Goal: Obtain resource: Download file/media

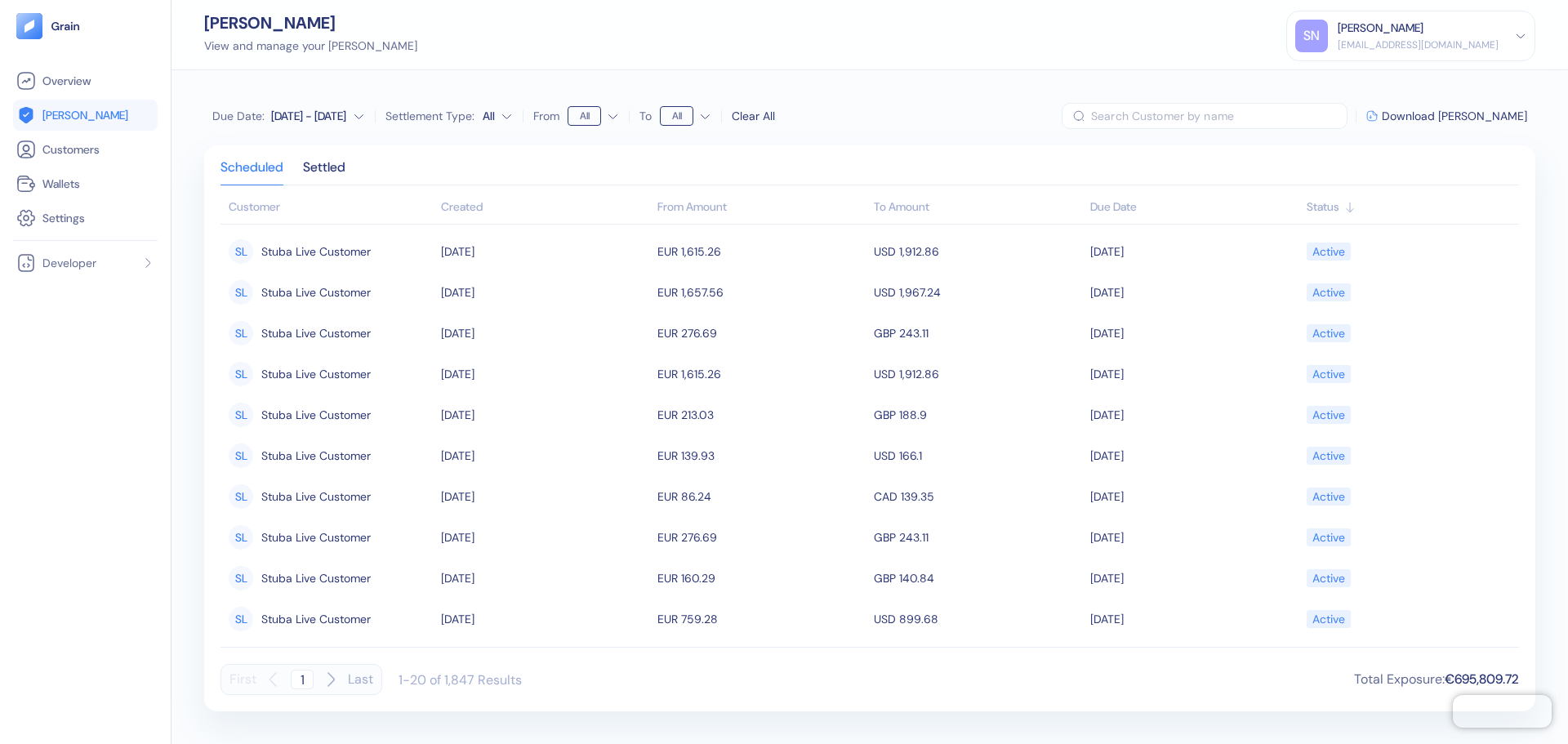
click at [325, 118] on div "[DATE] - [DATE]" at bounding box center [308, 116] width 75 height 16
click at [328, 117] on div "[DATE] - [DATE]" at bounding box center [308, 116] width 75 height 16
click at [320, 117] on div "[DATE] - [DATE]" at bounding box center [308, 116] width 75 height 16
click at [354, 147] on icon "Go to next month" at bounding box center [352, 146] width 9 height 6
click at [282, 123] on div "[DATE] - [DATE]" at bounding box center [308, 116] width 75 height 16
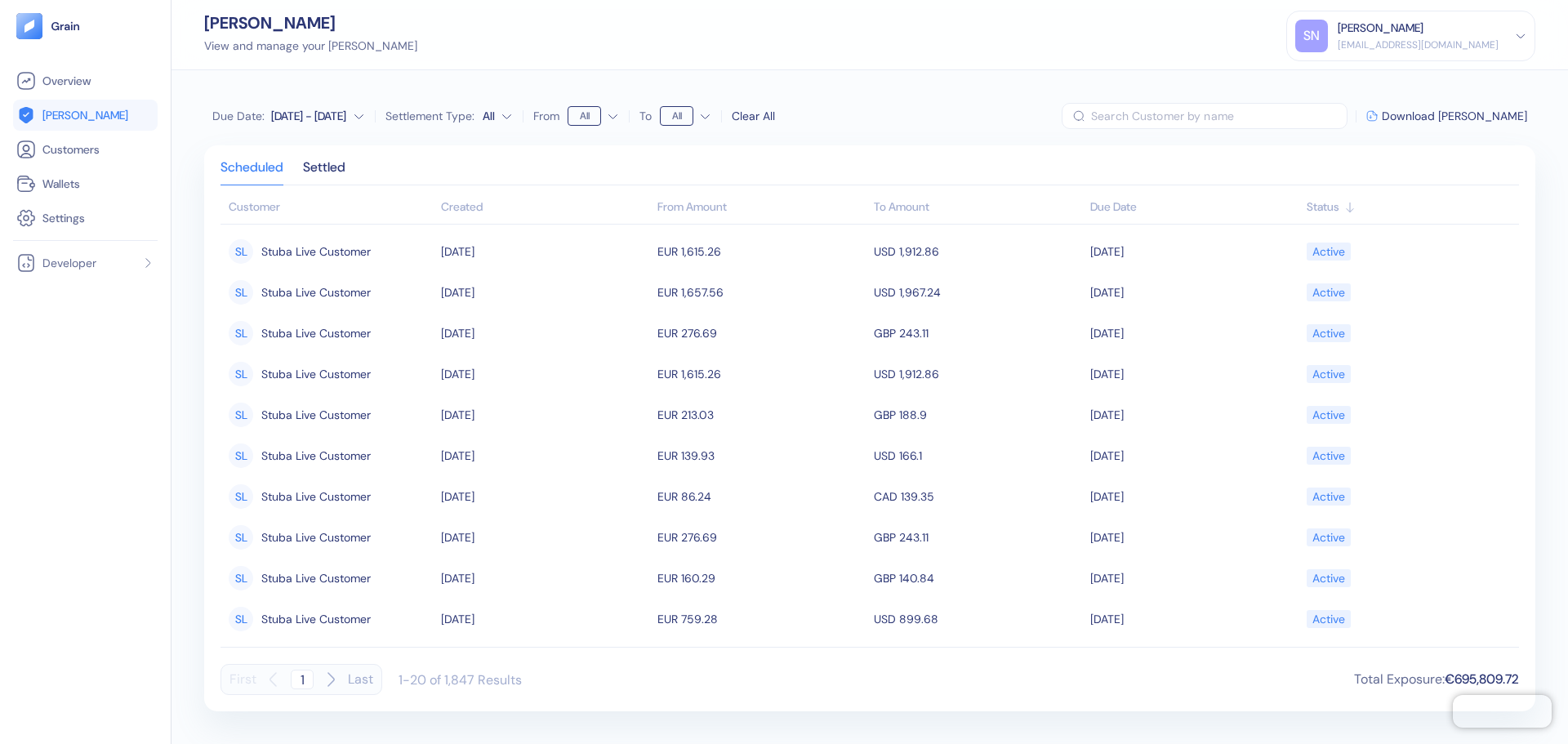
click at [282, 123] on div "[DATE] - [DATE]" at bounding box center [308, 116] width 75 height 16
drag, startPoint x: 279, startPoint y: 146, endPoint x: 325, endPoint y: 153, distance: 46.5
click at [279, 146] on div "[DATE]" at bounding box center [291, 146] width 32 height 16
click at [354, 150] on icon "Go to next month" at bounding box center [352, 146] width 13 height 13
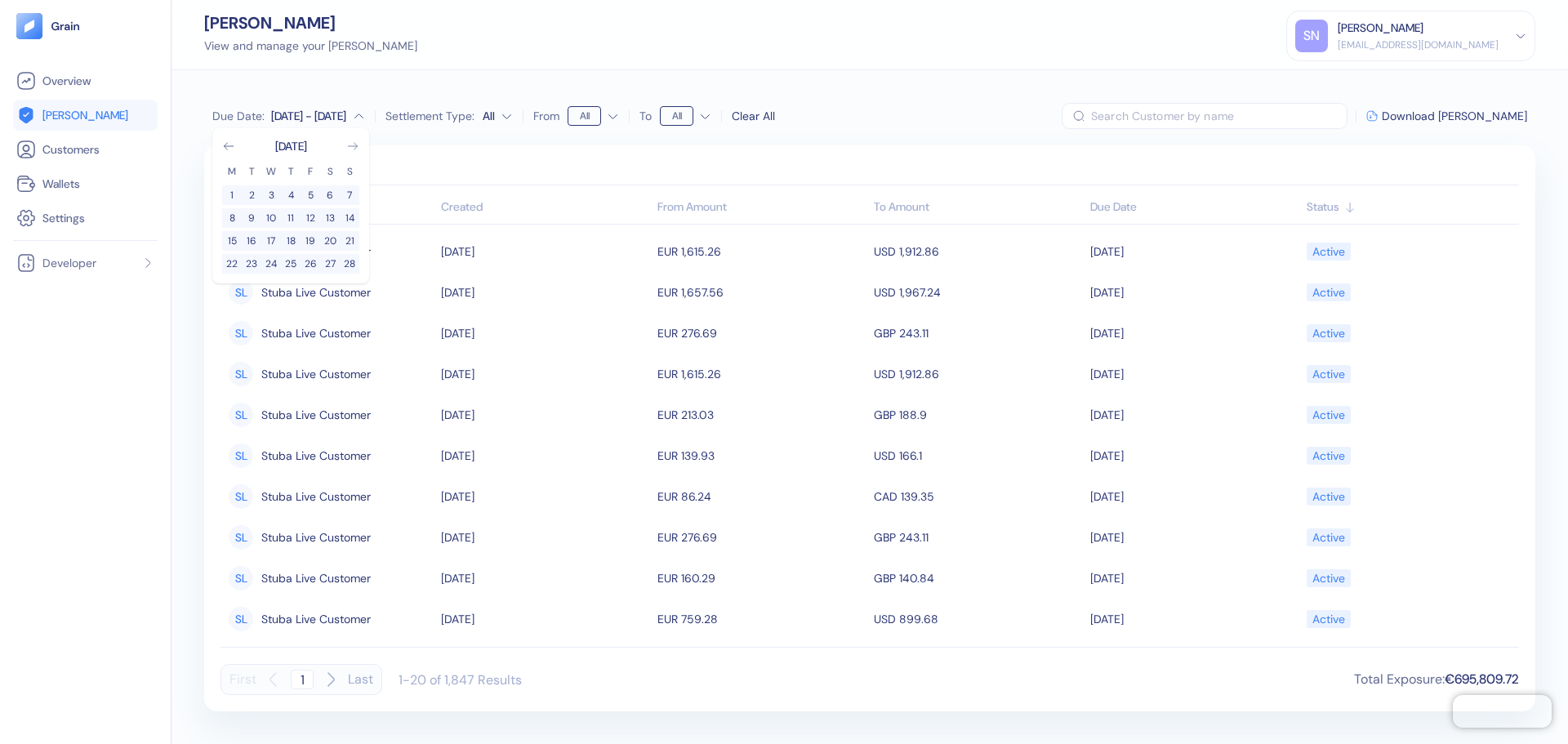
click at [354, 150] on icon "Go to next month" at bounding box center [352, 146] width 13 height 13
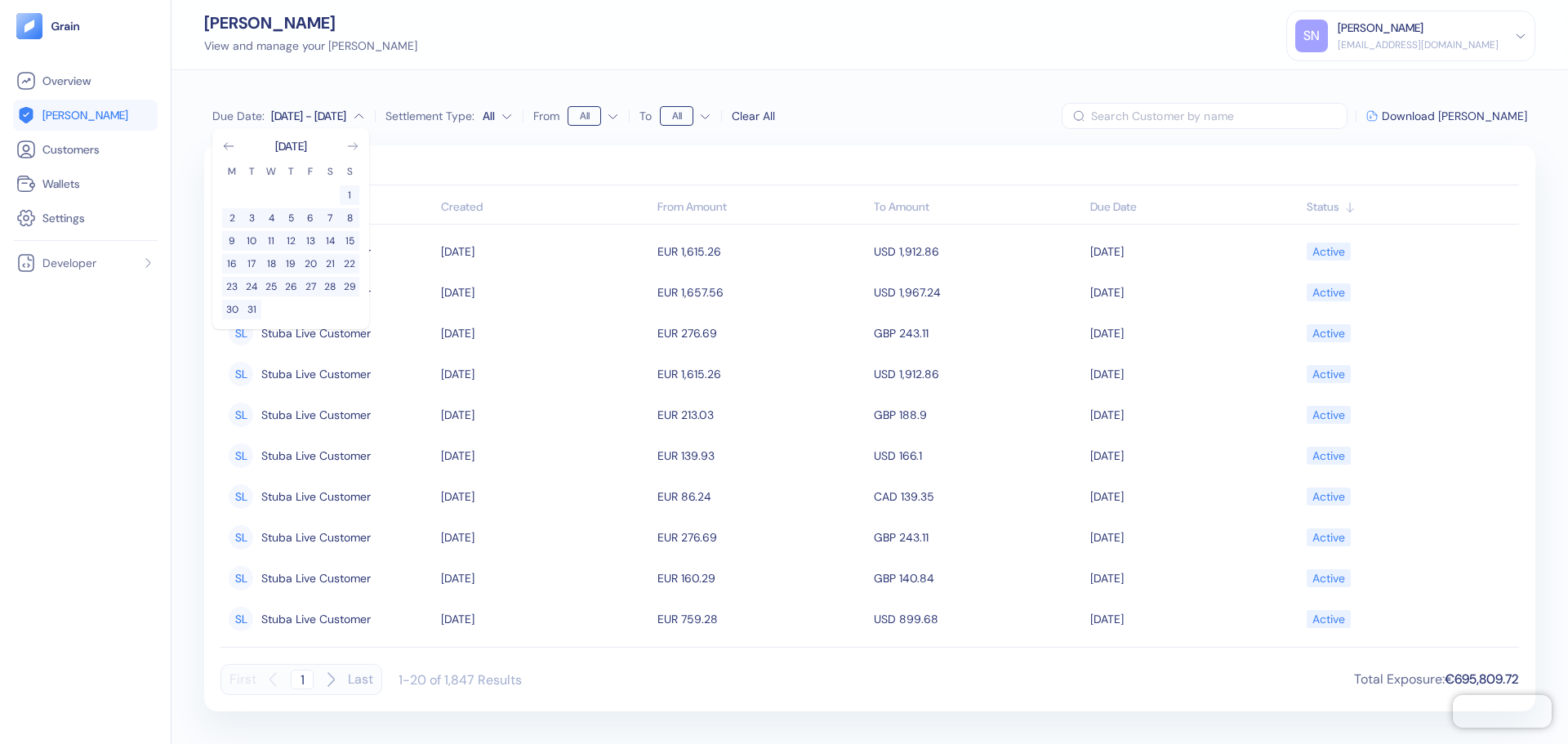
click at [354, 150] on icon "Go to next month" at bounding box center [352, 146] width 13 height 13
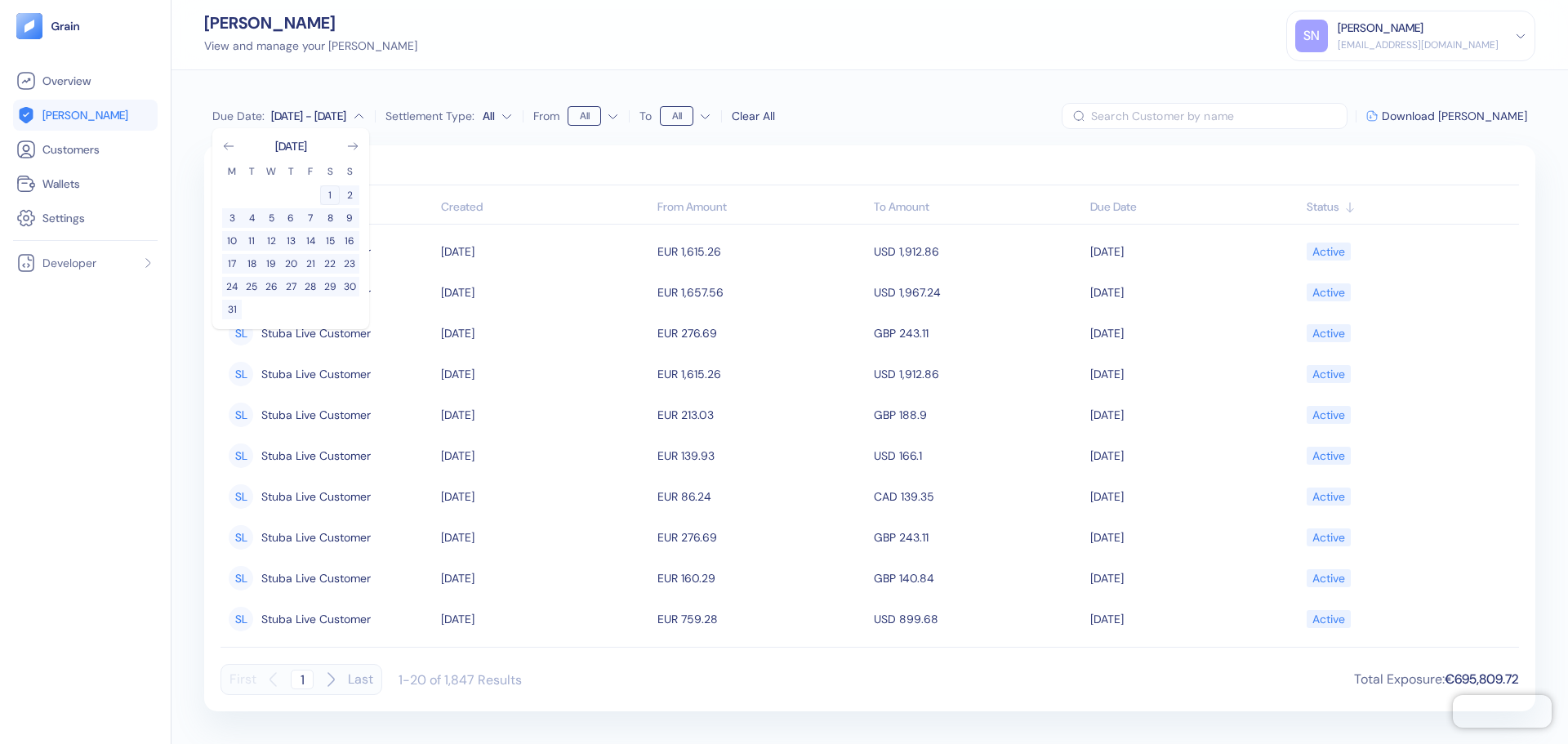
click at [330, 194] on button "1" at bounding box center [330, 195] width 20 height 20
click at [339, 119] on button "Due Date : [DATE] - [DATE]" at bounding box center [289, 116] width 153 height 16
click at [352, 148] on icon "Go to next month" at bounding box center [352, 146] width 13 height 13
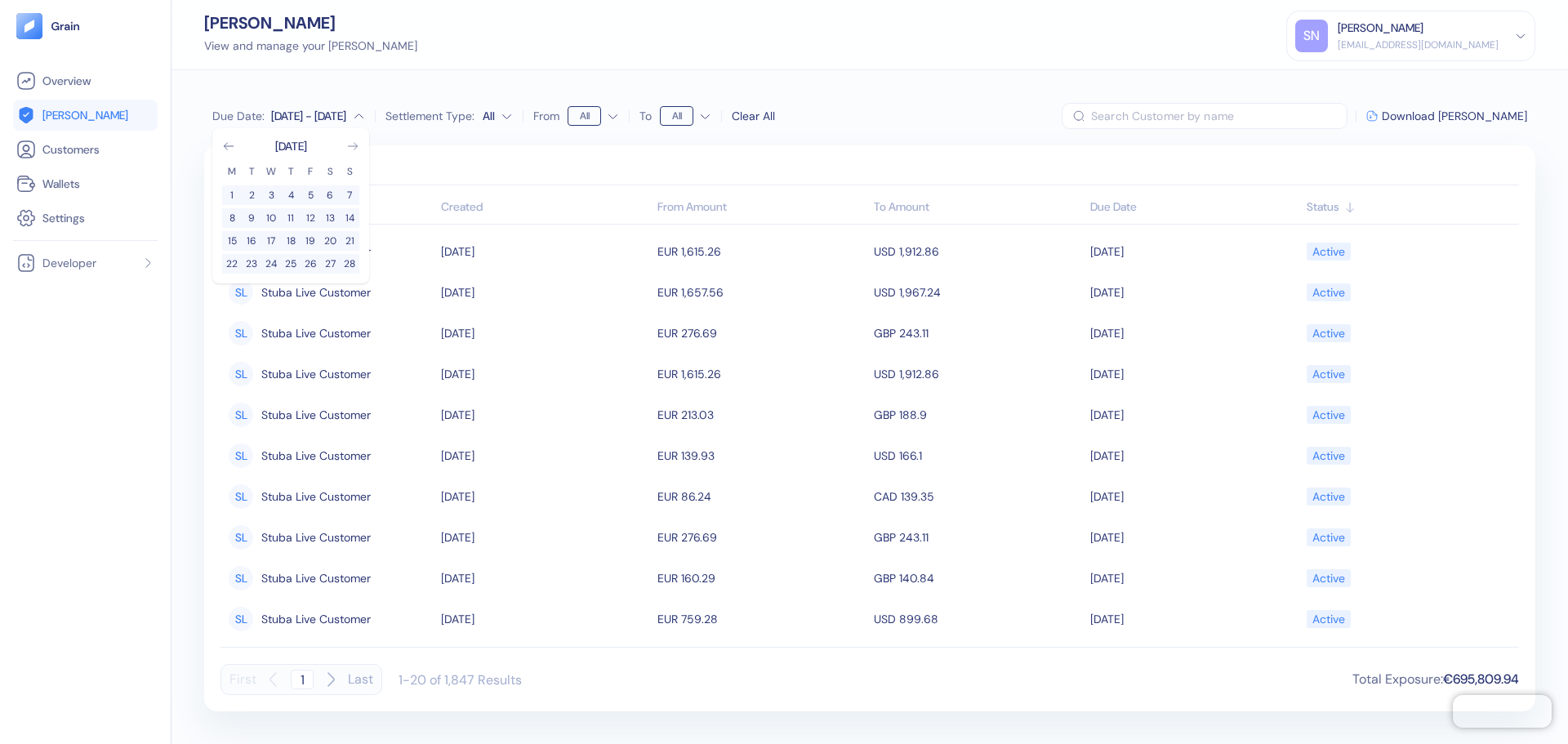
click at [352, 148] on icon "Go to next month" at bounding box center [352, 146] width 13 height 13
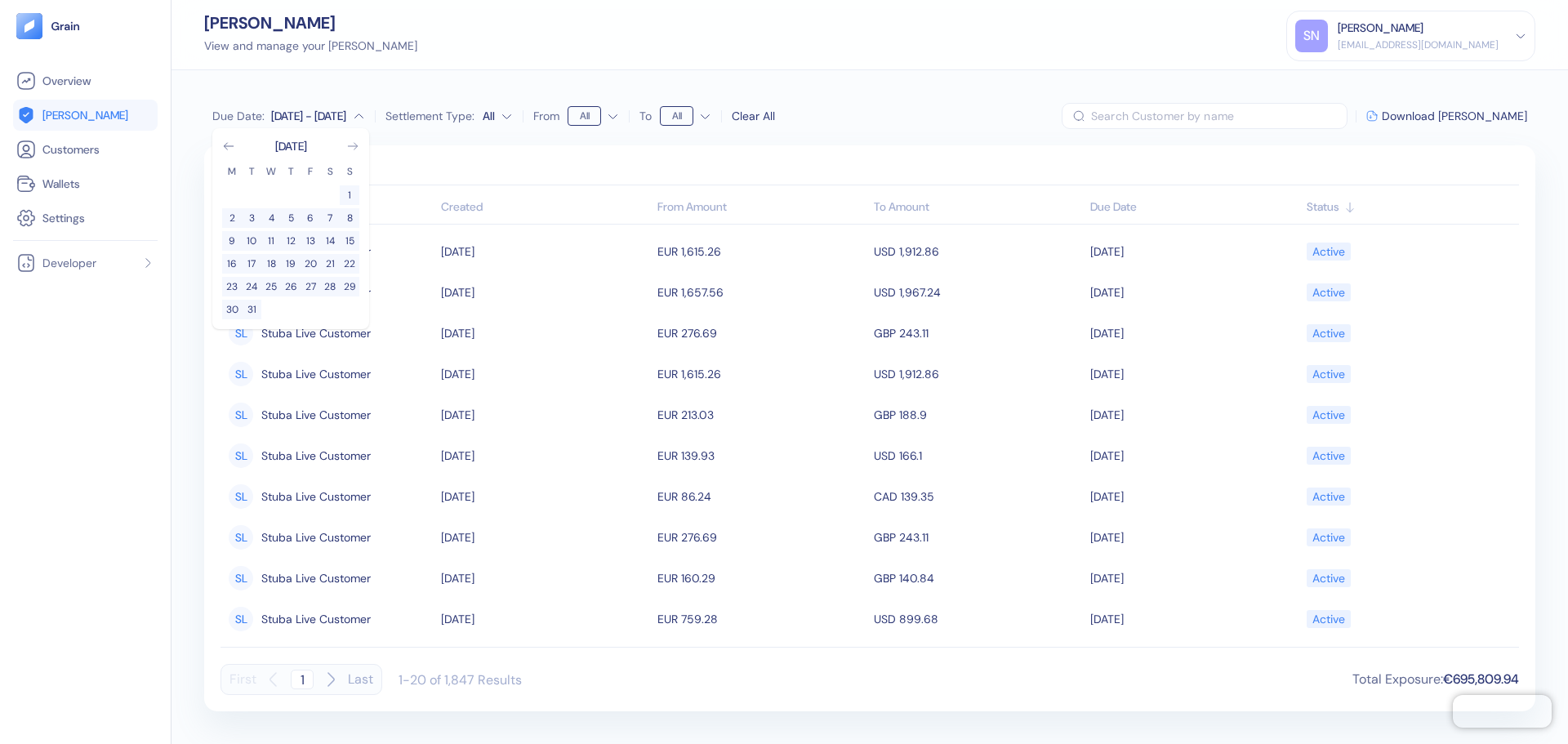
click at [352, 148] on icon "Go to next month" at bounding box center [352, 146] width 13 height 13
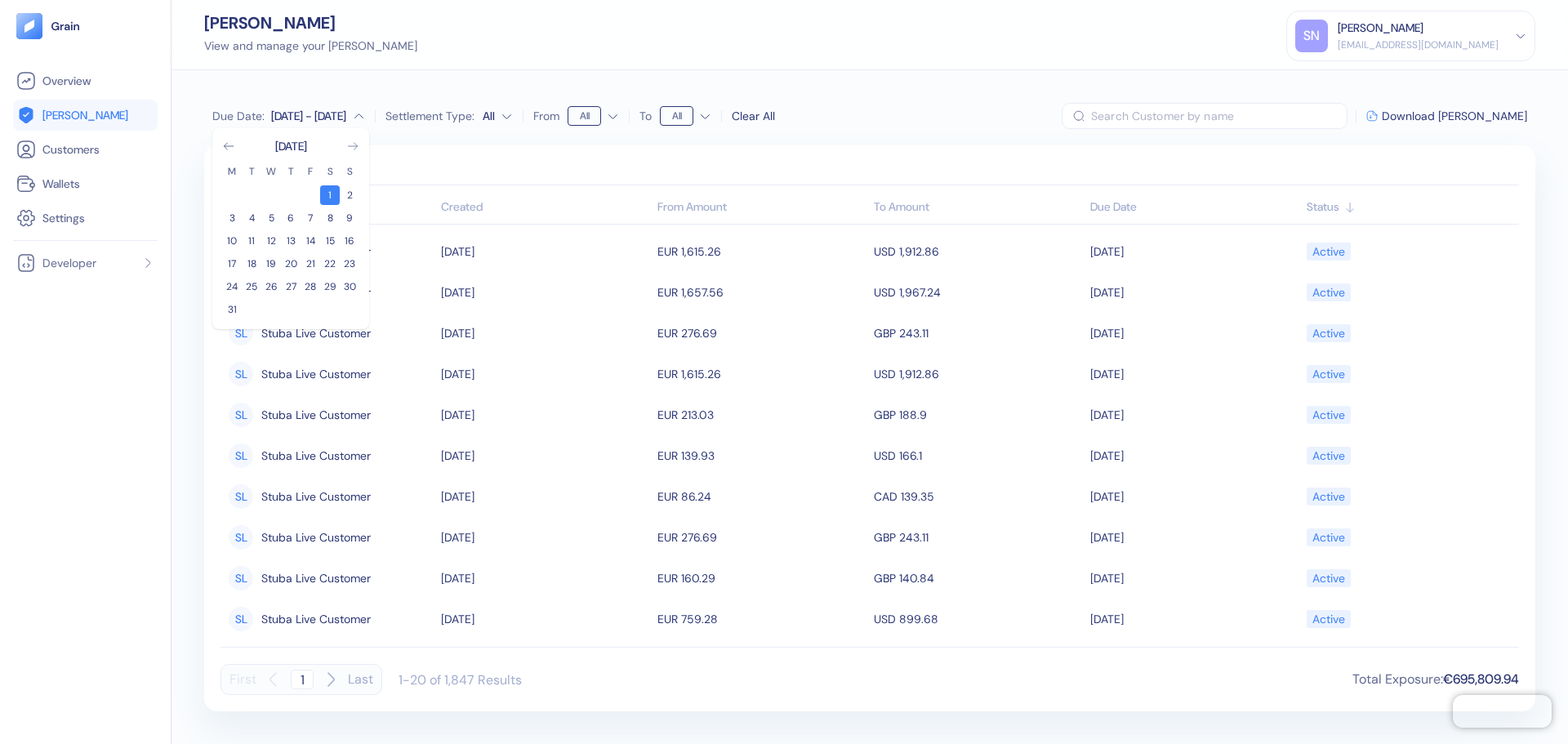
click at [352, 148] on icon "Go to next month" at bounding box center [352, 146] width 13 height 13
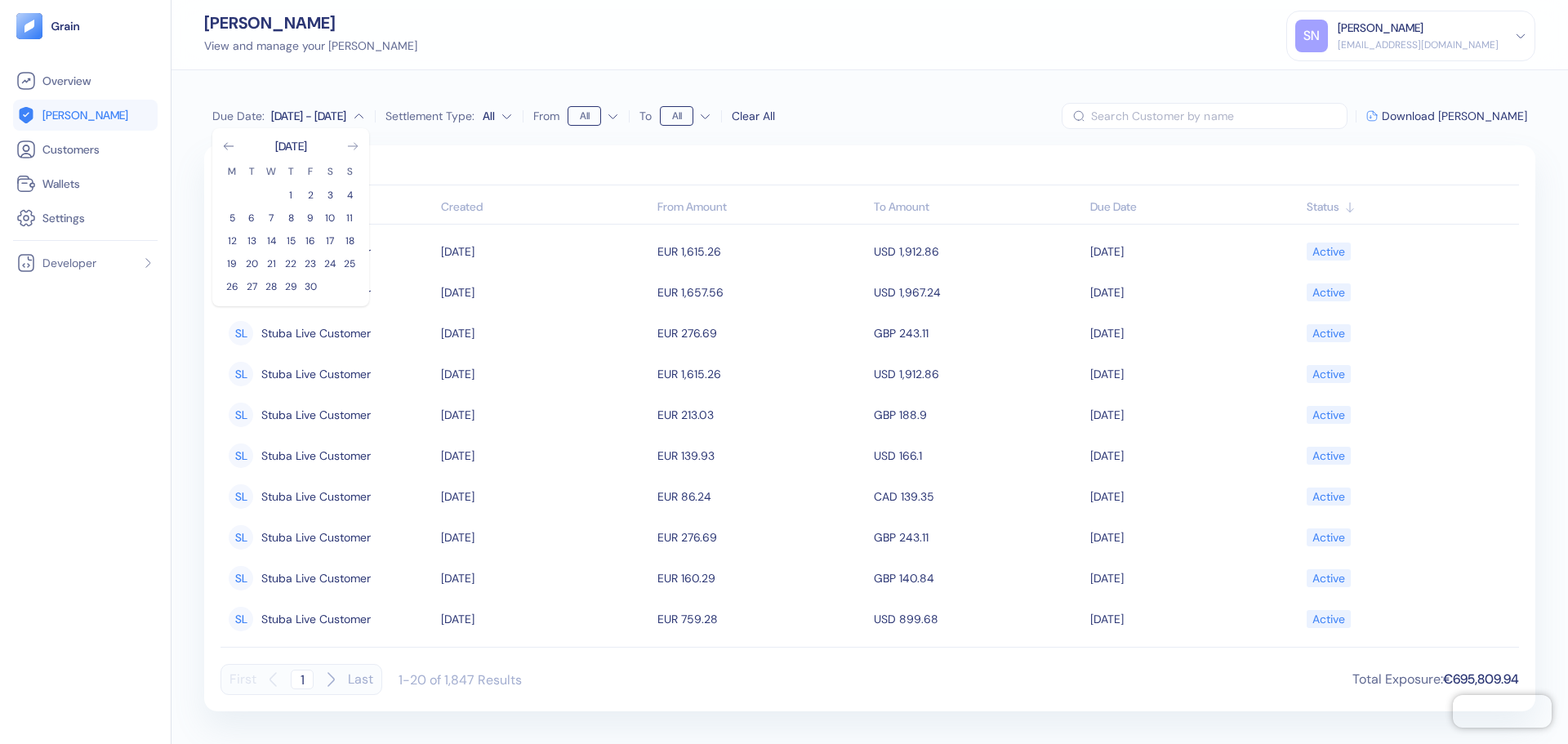
click at [352, 148] on icon "Go to next month" at bounding box center [352, 146] width 13 height 13
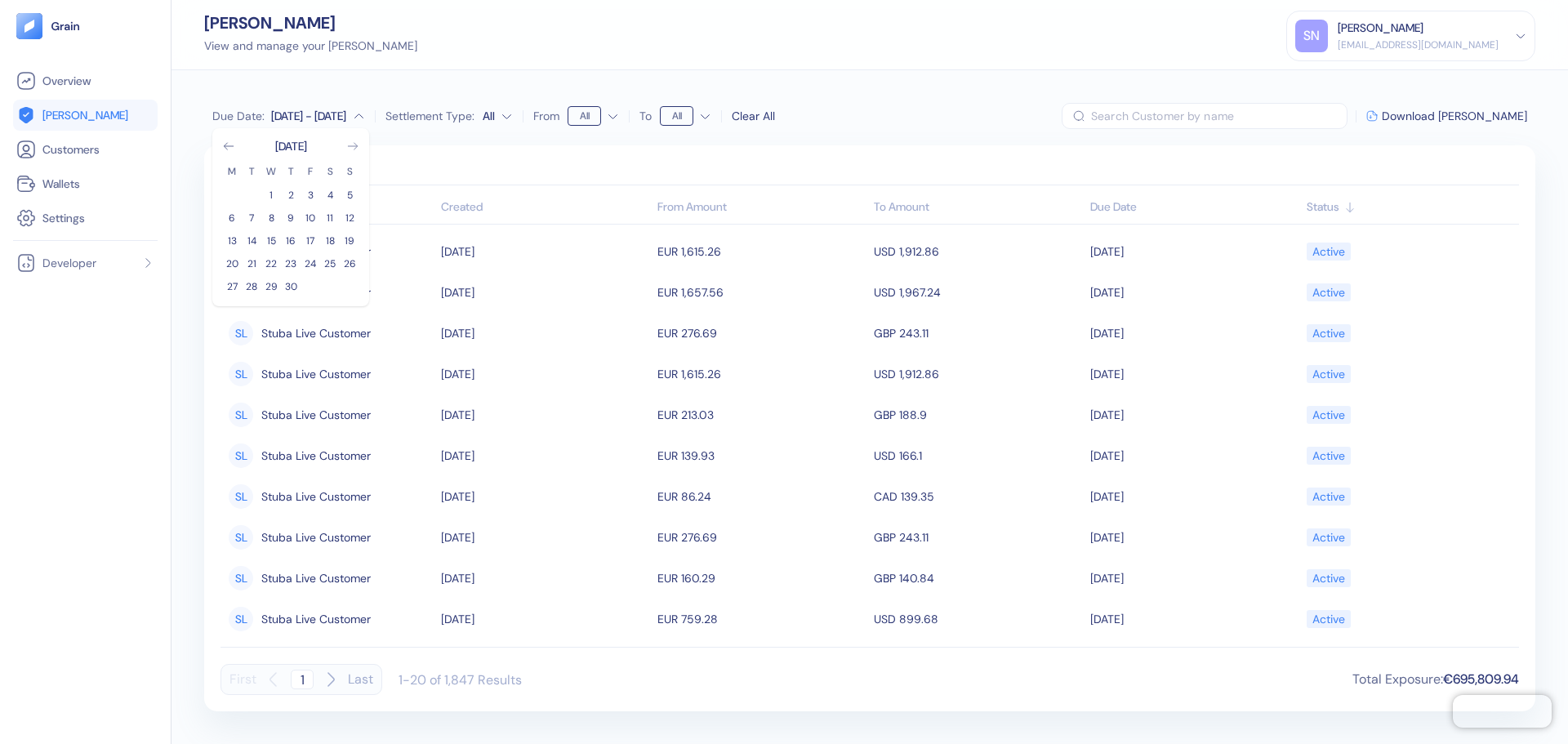
click at [352, 148] on icon "Go to next month" at bounding box center [352, 146] width 13 height 13
click at [222, 148] on icon "Go to previous month" at bounding box center [228, 146] width 13 height 13
click at [346, 286] on button "31" at bounding box center [350, 287] width 20 height 20
click at [853, 145] on div "Due Date : [DATE] - [DATE] Settlement Type: All From All To All Clear All ​ Dow…" at bounding box center [870, 408] width 1396 height 674
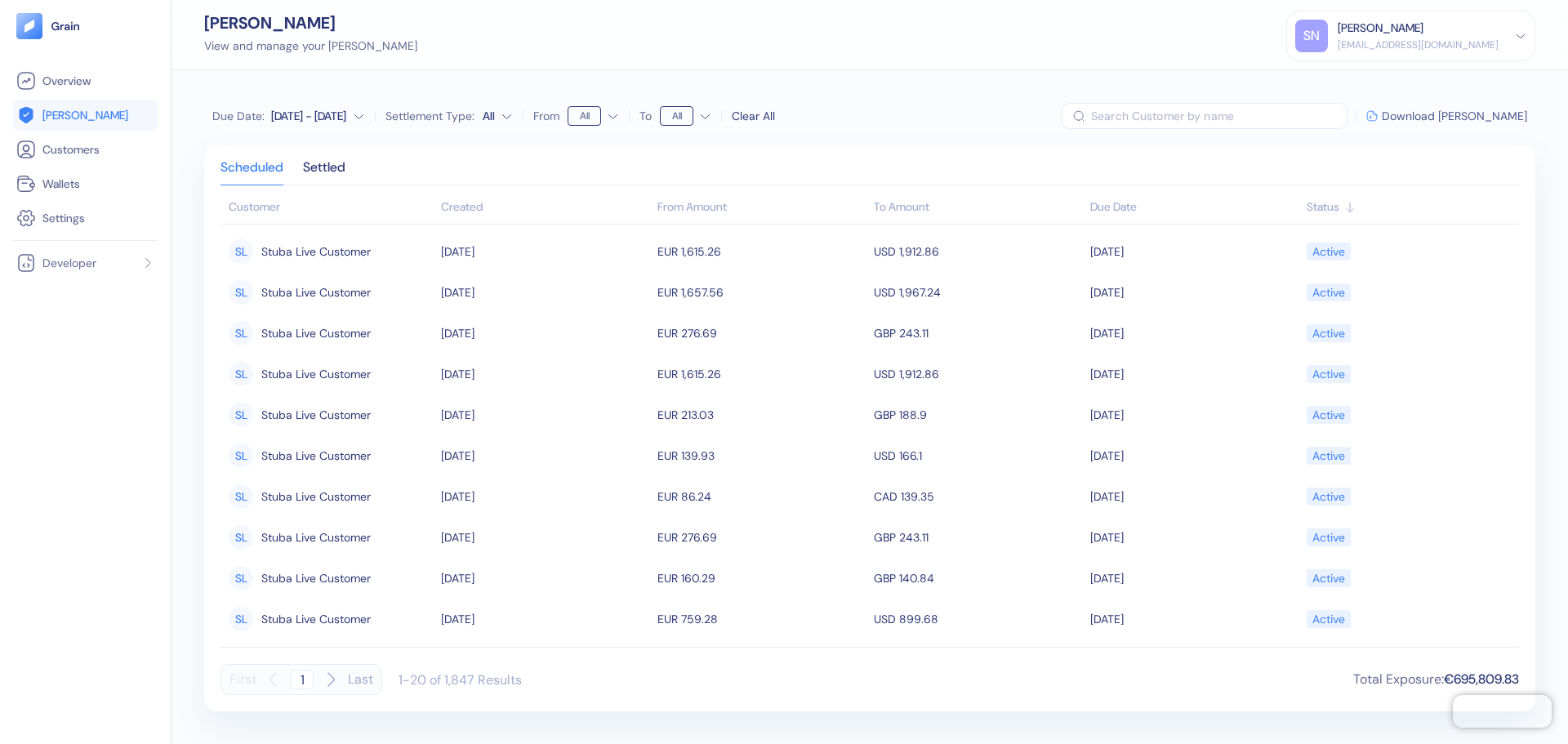
click at [1253, 118] on span "Download [PERSON_NAME]" at bounding box center [1454, 115] width 146 height 12
